Goal: Information Seeking & Learning: Find specific fact

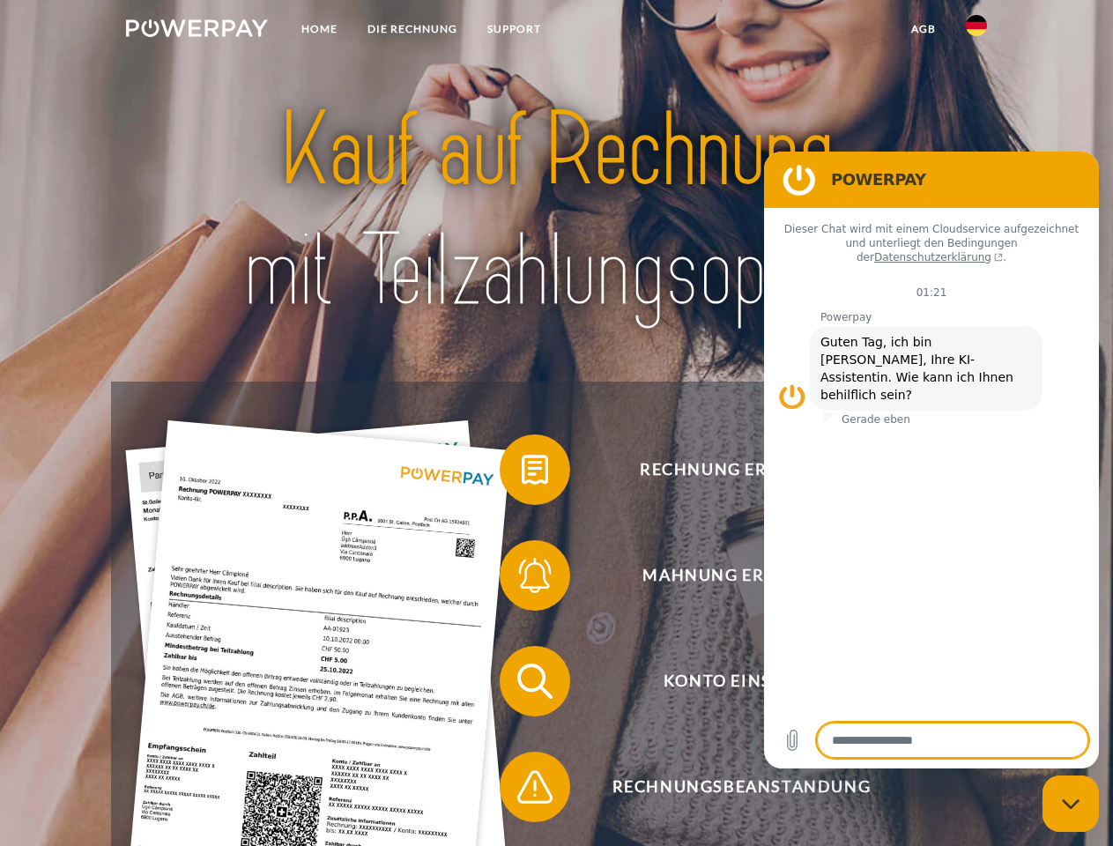
click at [196, 31] on img at bounding box center [197, 28] width 142 height 18
click at [976, 31] on img at bounding box center [976, 25] width 21 height 21
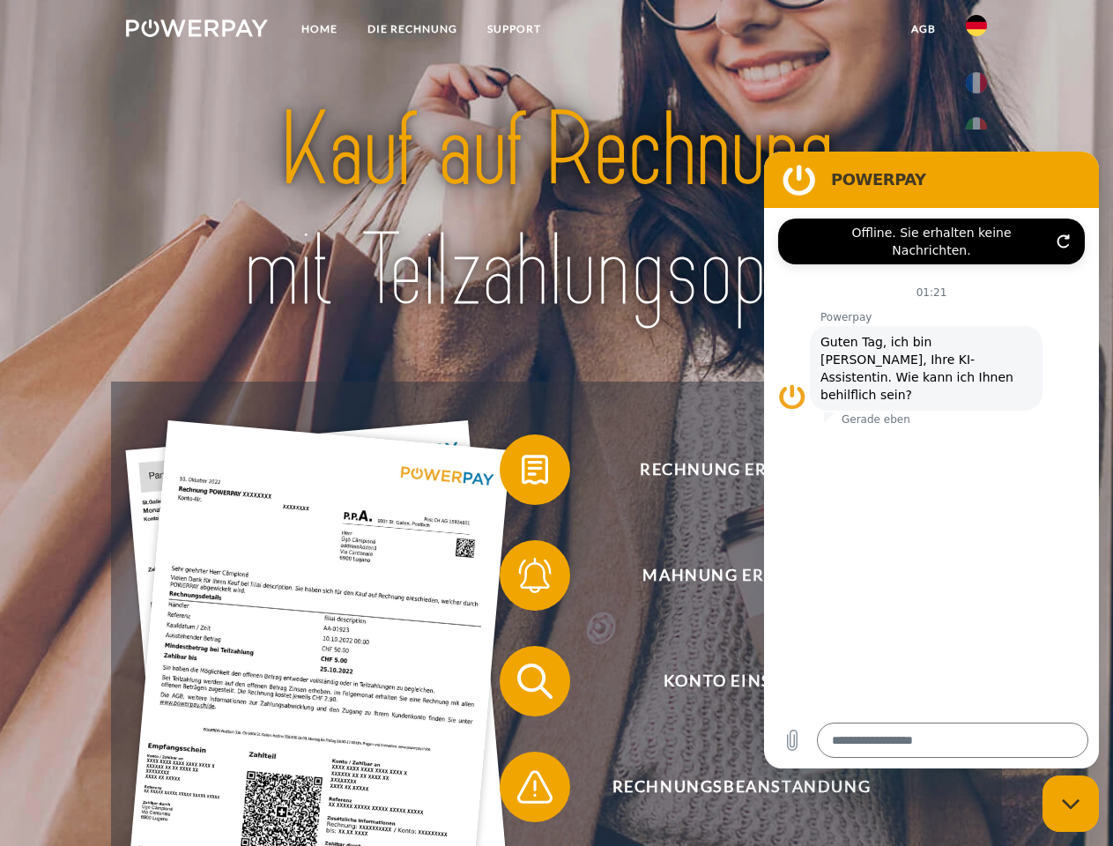
click at [922, 29] on link "agb" at bounding box center [923, 29] width 55 height 32
click at [522, 473] on span at bounding box center [508, 470] width 88 height 88
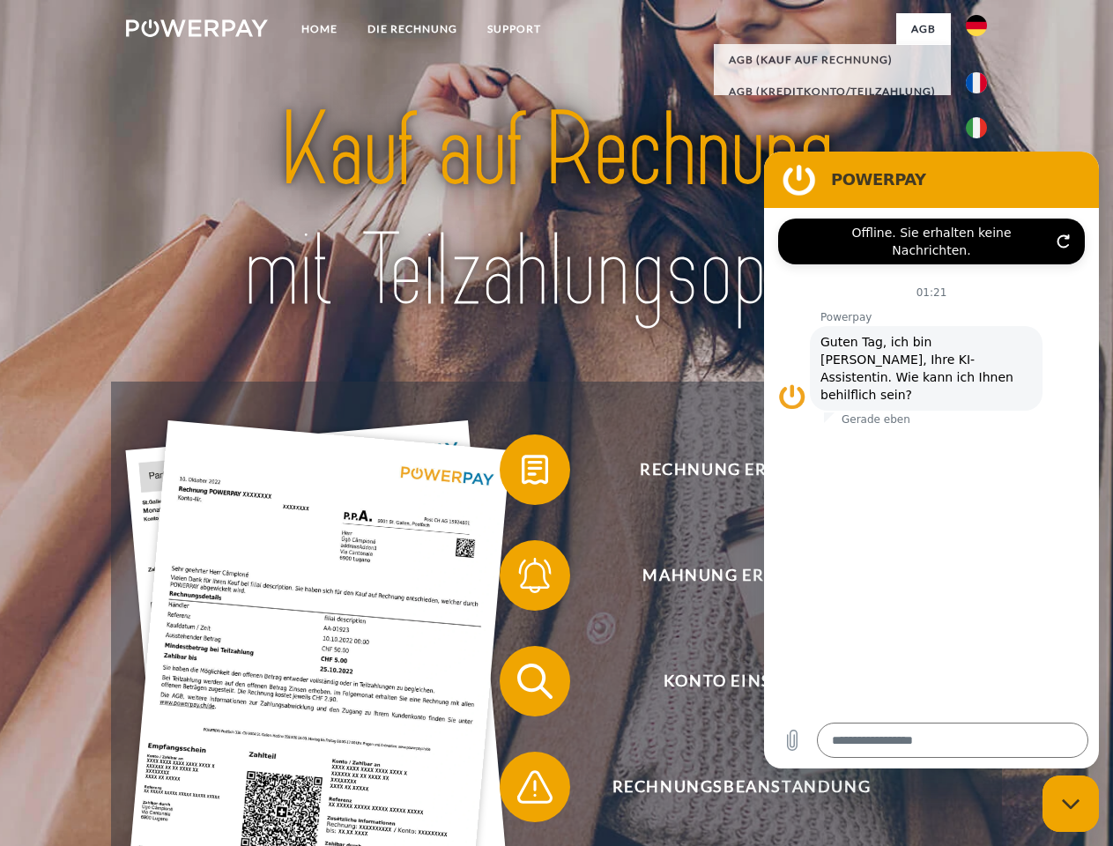
click at [522, 579] on span at bounding box center [508, 575] width 88 height 88
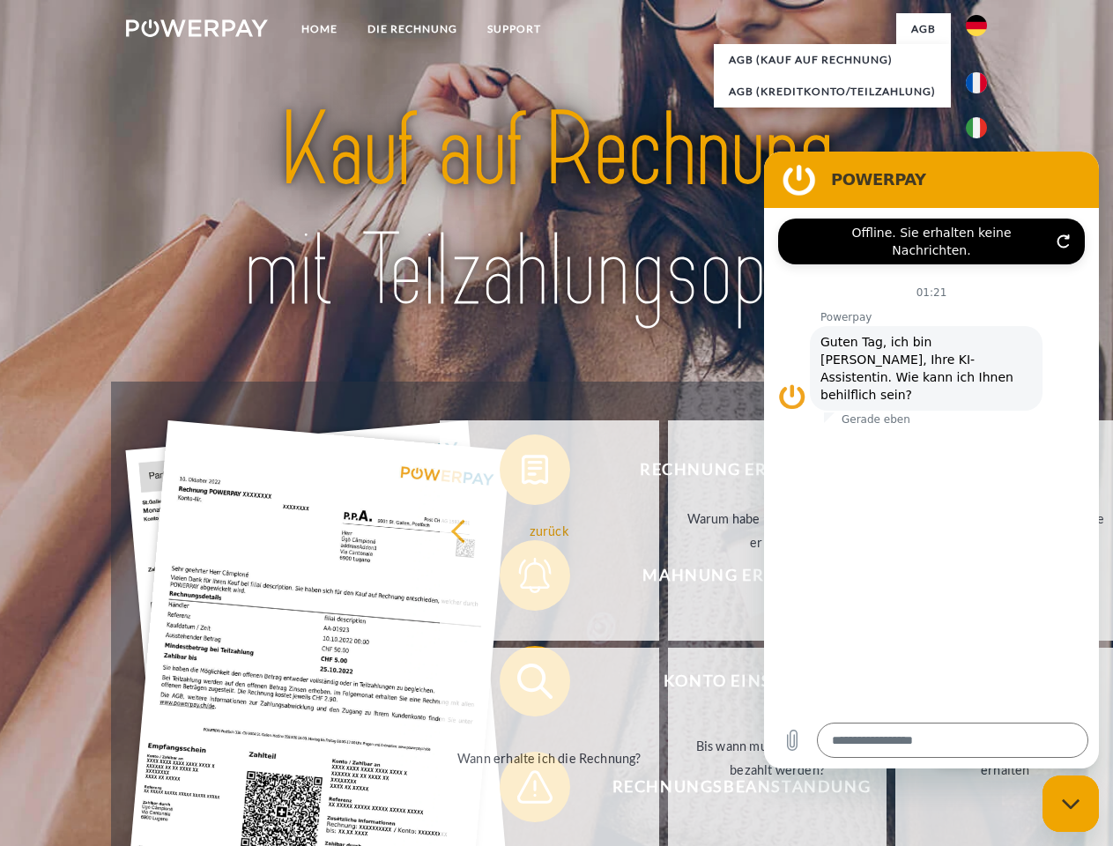
click at [668, 685] on link "Bis wann muss die Rechnung bezahlt werden?" at bounding box center [777, 758] width 219 height 220
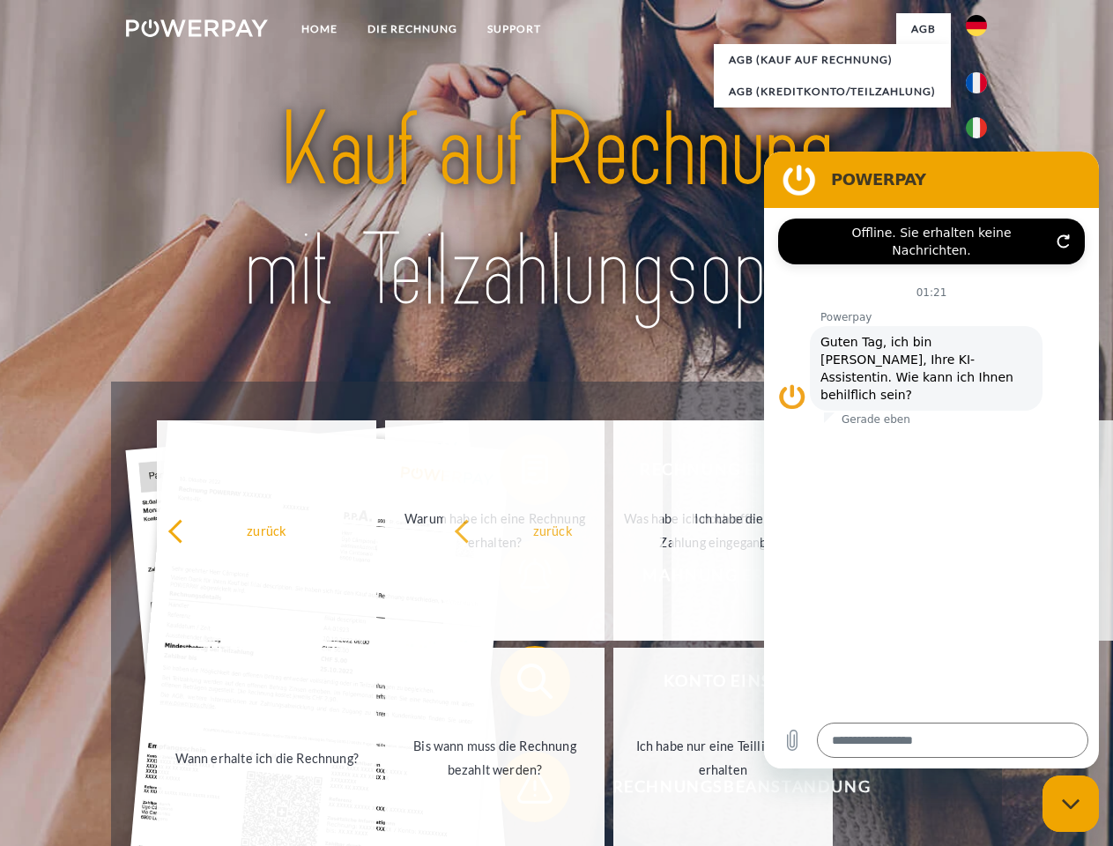
click at [522, 790] on span at bounding box center [508, 787] width 88 height 88
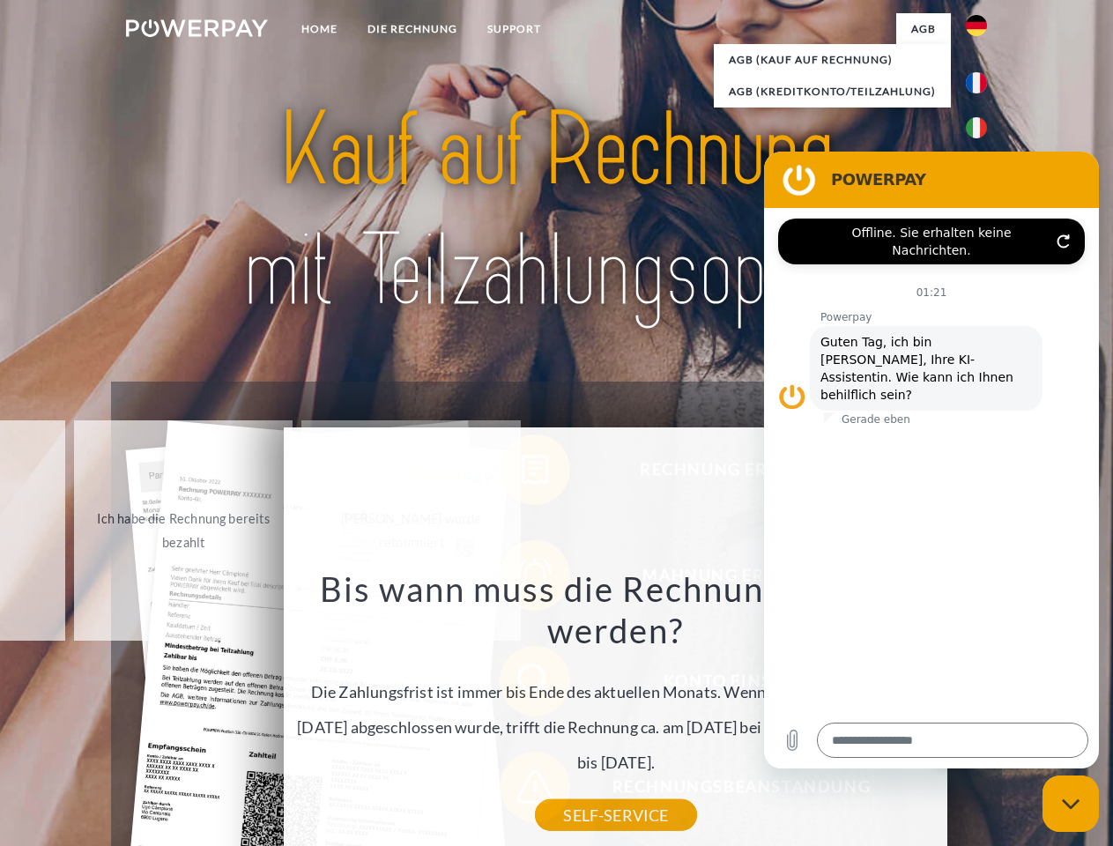
click at [1070, 803] on icon "Messaging-Fenster schließen" at bounding box center [1071, 803] width 19 height 11
type textarea "*"
